Goal: Navigation & Orientation: Find specific page/section

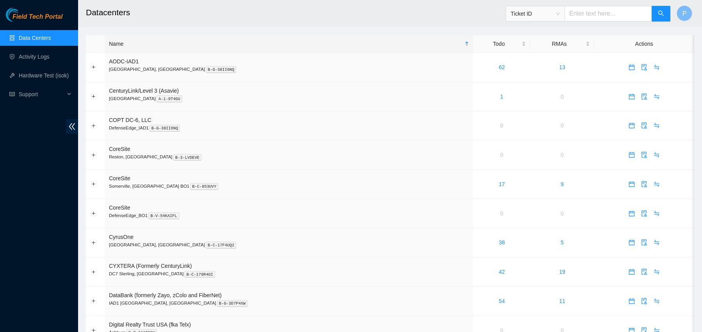
scroll to position [348, 0]
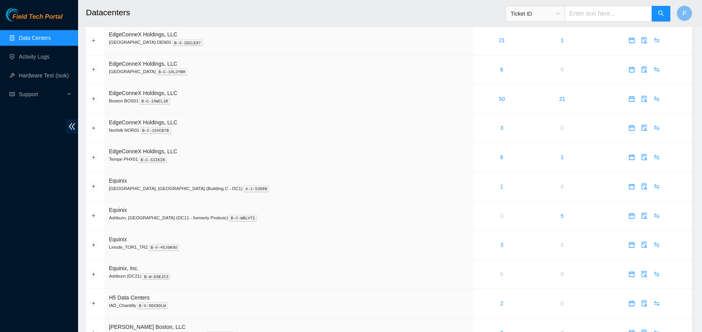
click at [23, 35] on link "Data Centers" at bounding box center [35, 38] width 32 height 6
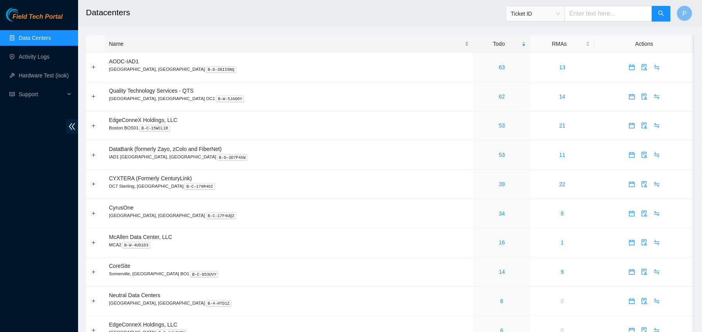
click at [163, 48] on div "Name" at bounding box center [289, 43] width 360 height 9
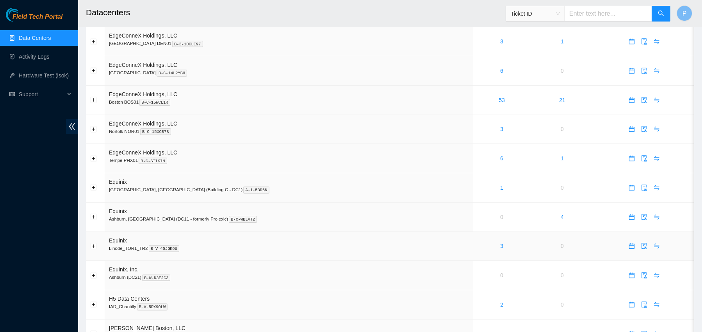
scroll to position [372, 0]
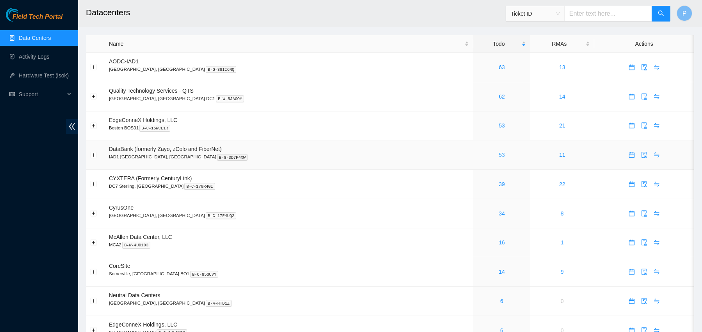
click at [499, 154] on link "53" at bounding box center [502, 155] width 6 height 6
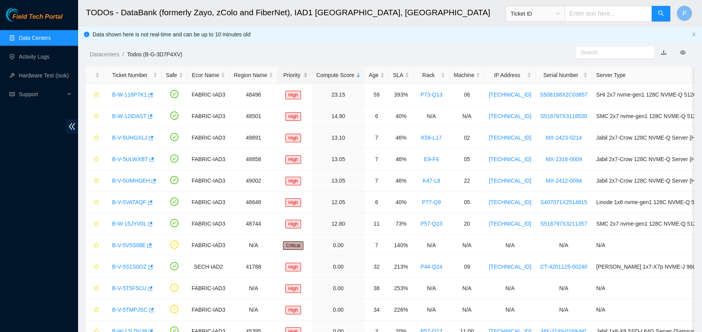
click at [295, 75] on div "Priority" at bounding box center [295, 75] width 26 height 9
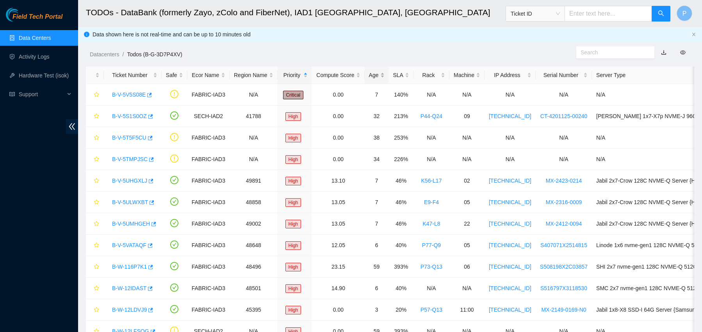
click at [384, 74] on div "Age" at bounding box center [377, 75] width 16 height 9
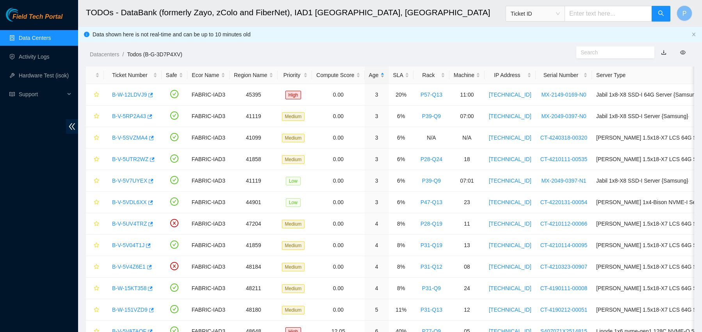
click at [384, 74] on div "Age" at bounding box center [377, 75] width 16 height 9
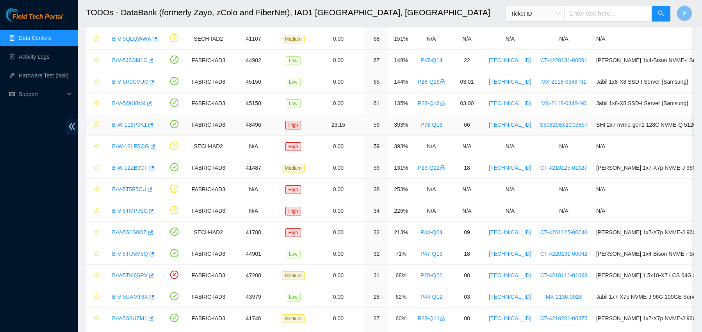
scroll to position [60, 0]
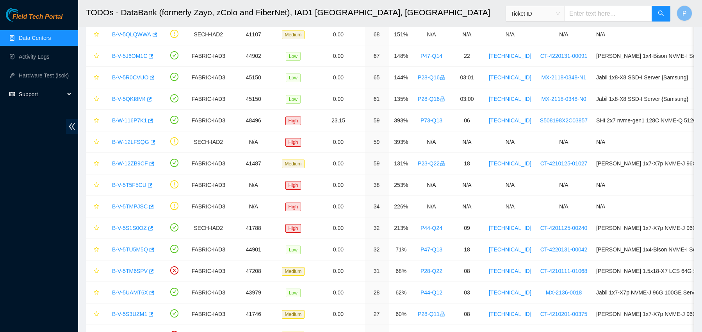
click at [32, 90] on span "Support" at bounding box center [42, 94] width 46 height 16
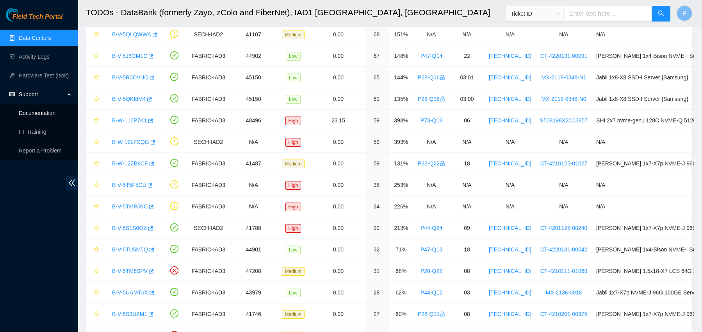
click at [45, 112] on link "Documentation" at bounding box center [37, 113] width 37 height 6
